Goal: Check status: Check status

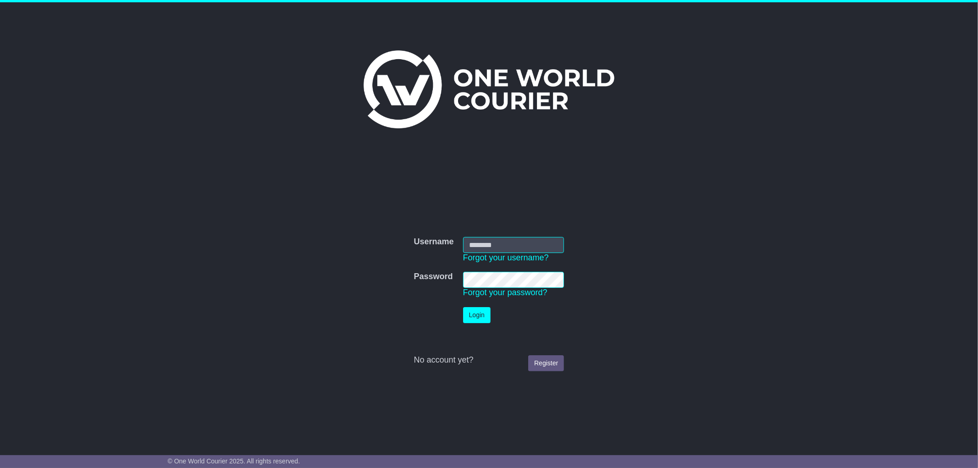
type input "**********"
click at [471, 308] on button "Login" at bounding box center [477, 315] width 28 height 16
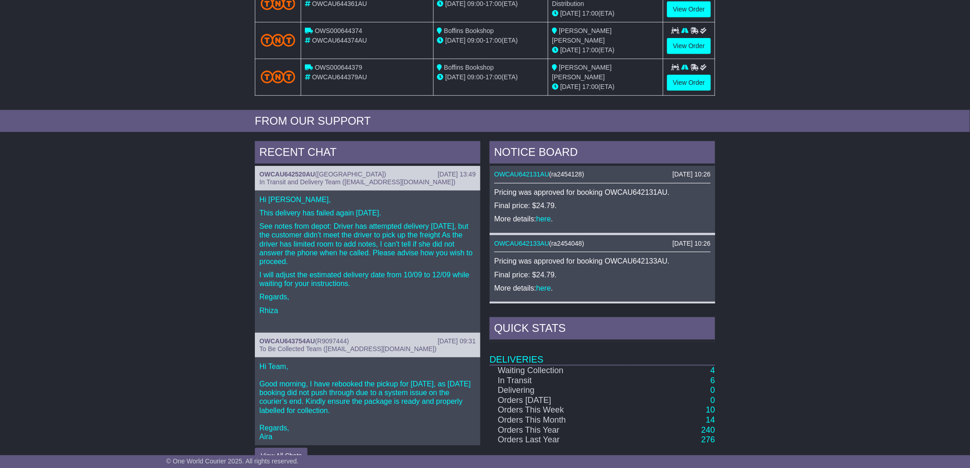
scroll to position [254, 0]
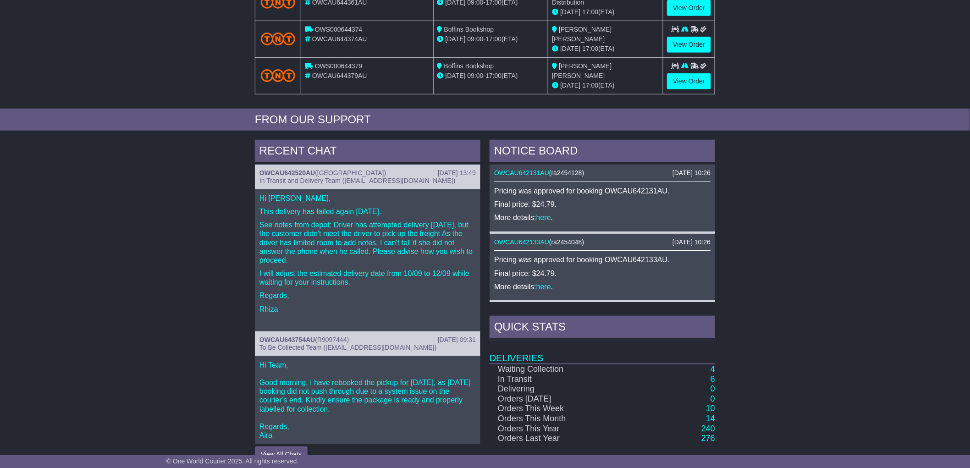
click at [368, 160] on div "RECENT CHAT" at bounding box center [368, 152] width 226 height 25
click at [370, 171] on div "OWCAU642520AU ( NIDO Box Hill )" at bounding box center [367, 173] width 216 height 8
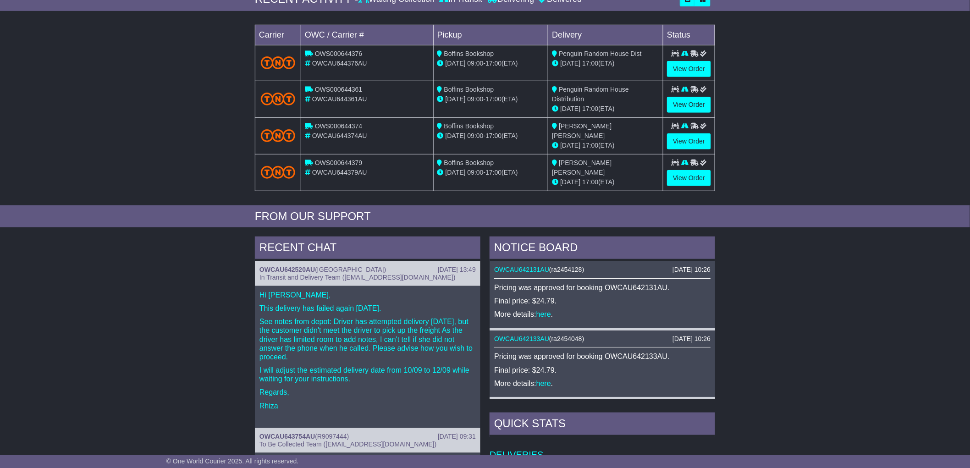
scroll to position [0, 0]
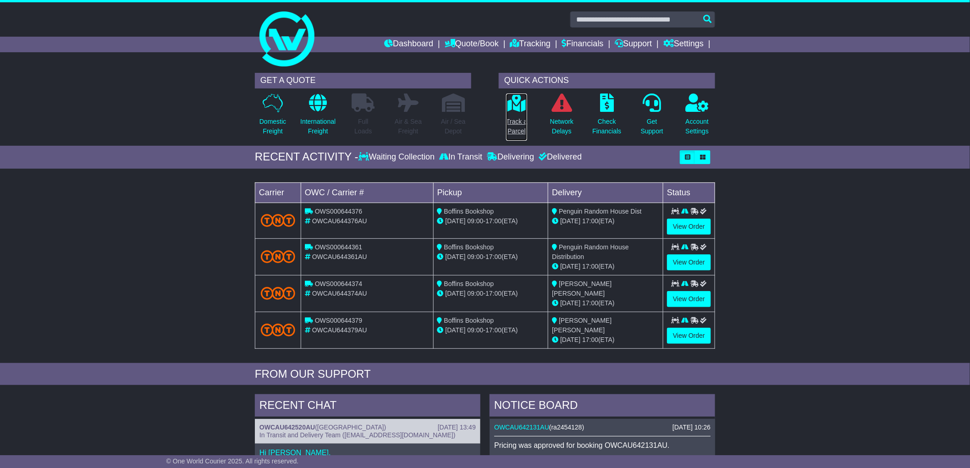
click at [518, 121] on p "Track a Parcel" at bounding box center [516, 126] width 21 height 19
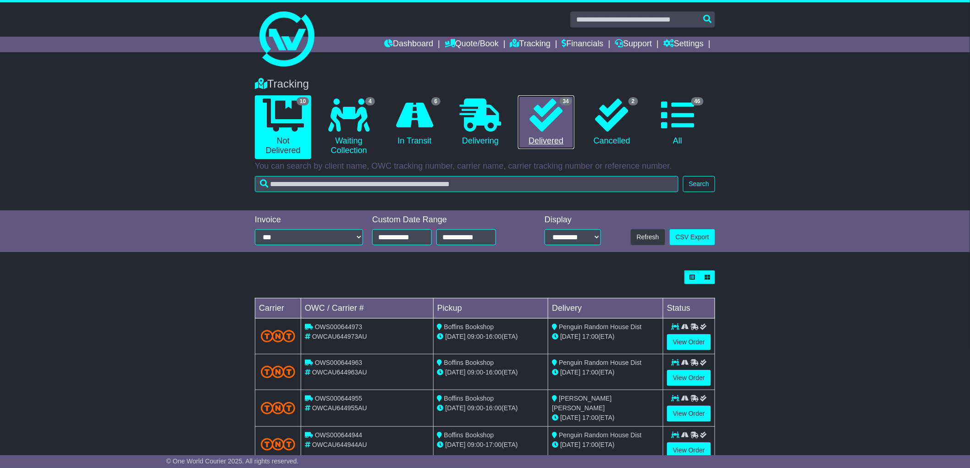
click at [531, 129] on icon at bounding box center [545, 115] width 33 height 33
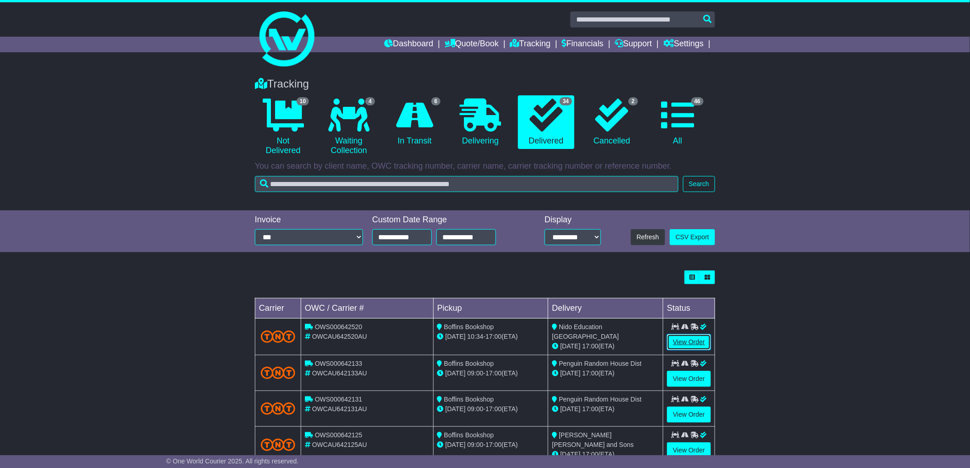
click at [700, 344] on link "View Order" at bounding box center [689, 342] width 44 height 16
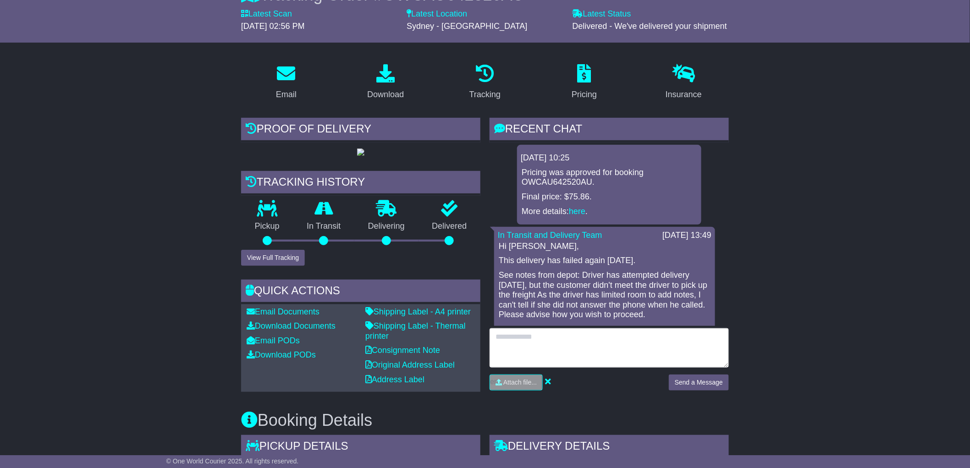
click at [546, 347] on textarea at bounding box center [609, 347] width 239 height 39
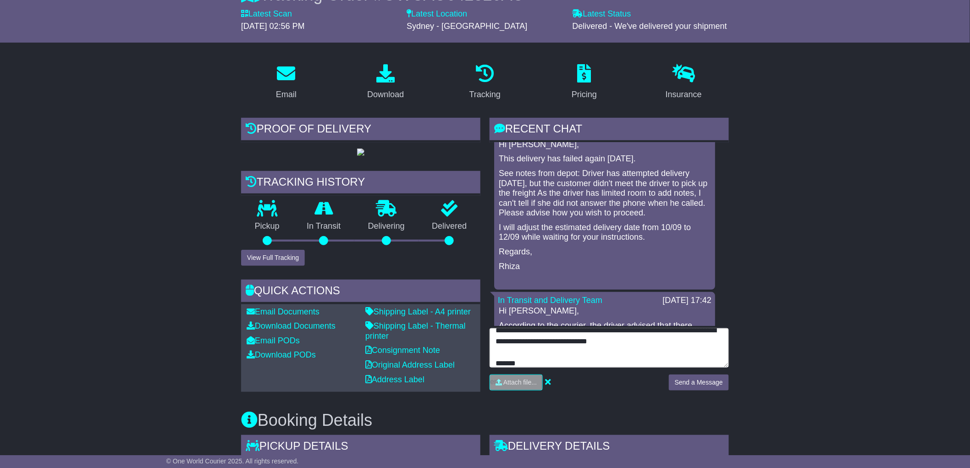
scroll to position [17, 0]
type textarea "**********"
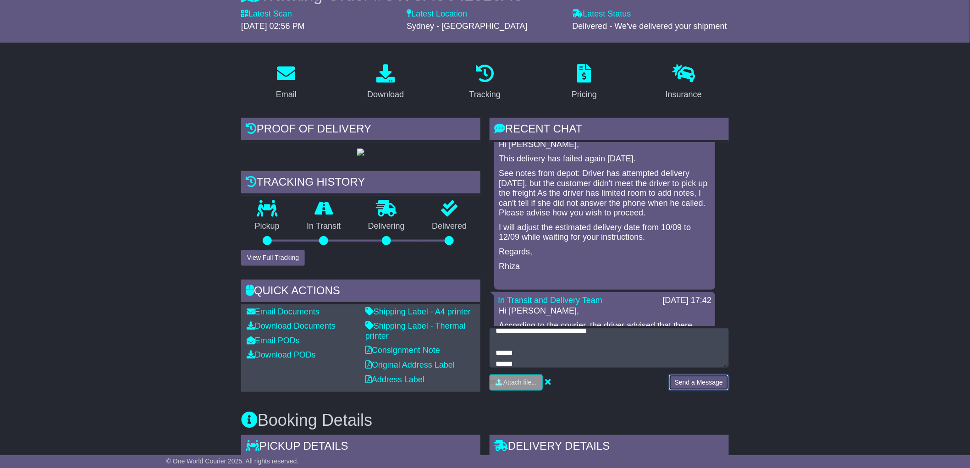
click at [708, 374] on button "Send a Message" at bounding box center [699, 382] width 60 height 16
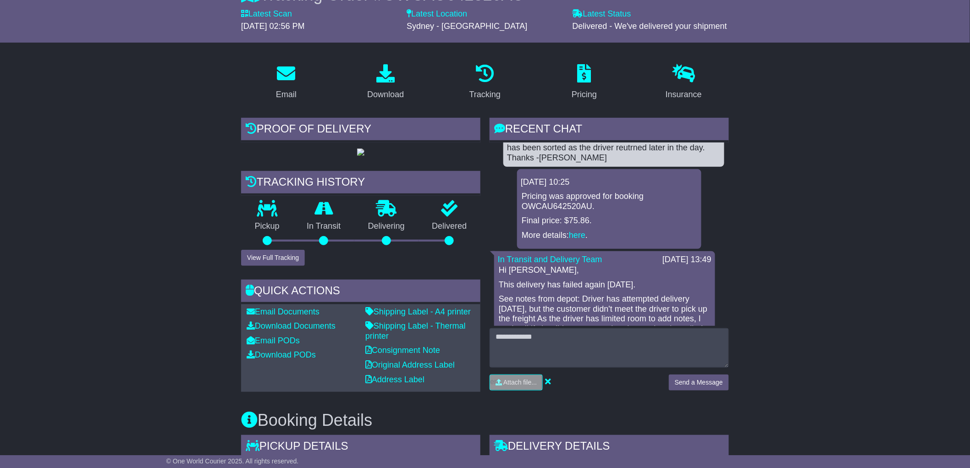
scroll to position [0, 0]
